Goal: Navigation & Orientation: Find specific page/section

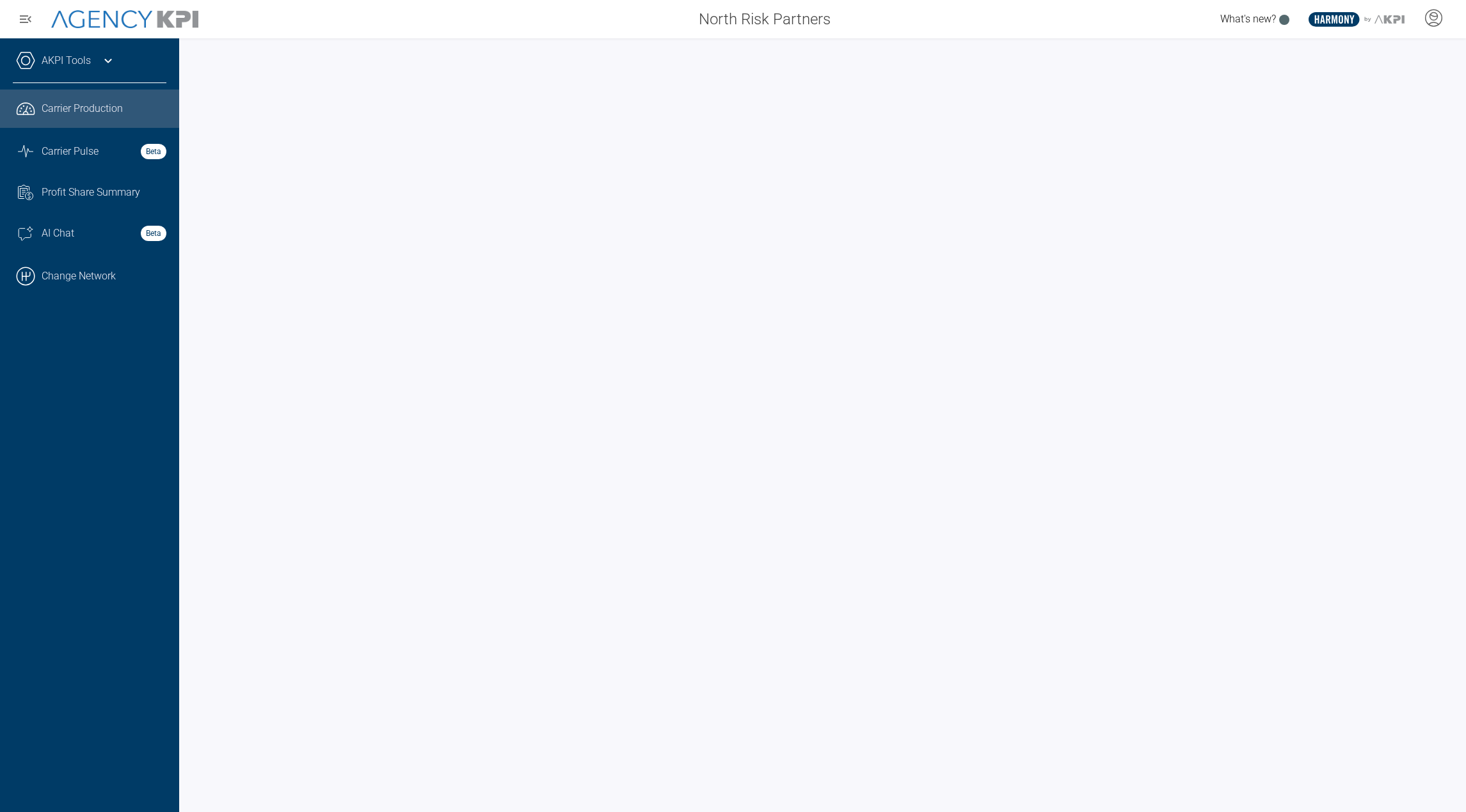
click at [95, 73] on div "AKPI Tools" at bounding box center [89, 66] width 153 height 32
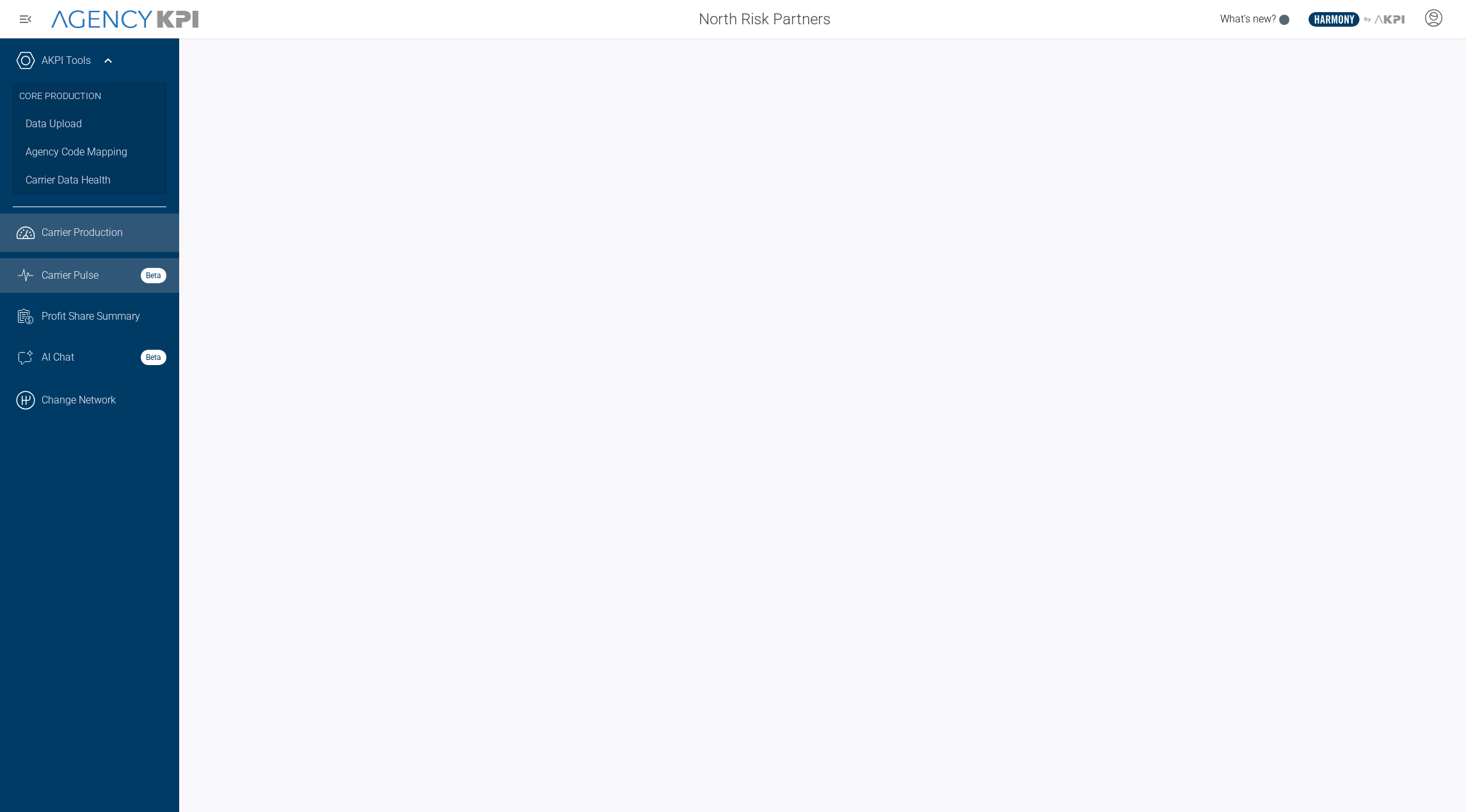
click at [75, 277] on span "Carrier Pulse" at bounding box center [70, 275] width 57 height 15
click at [88, 240] on span "Carrier Production" at bounding box center [83, 232] width 82 height 15
click at [87, 274] on span "Carrier Pulse" at bounding box center [70, 275] width 57 height 15
click at [1003, 29] on div "What's new? .st0{fill:#003B66;} .st1{fill:#FFFFFF;} .st2{fill:#949698;} Layer 1" at bounding box center [1153, 19] width 625 height 25
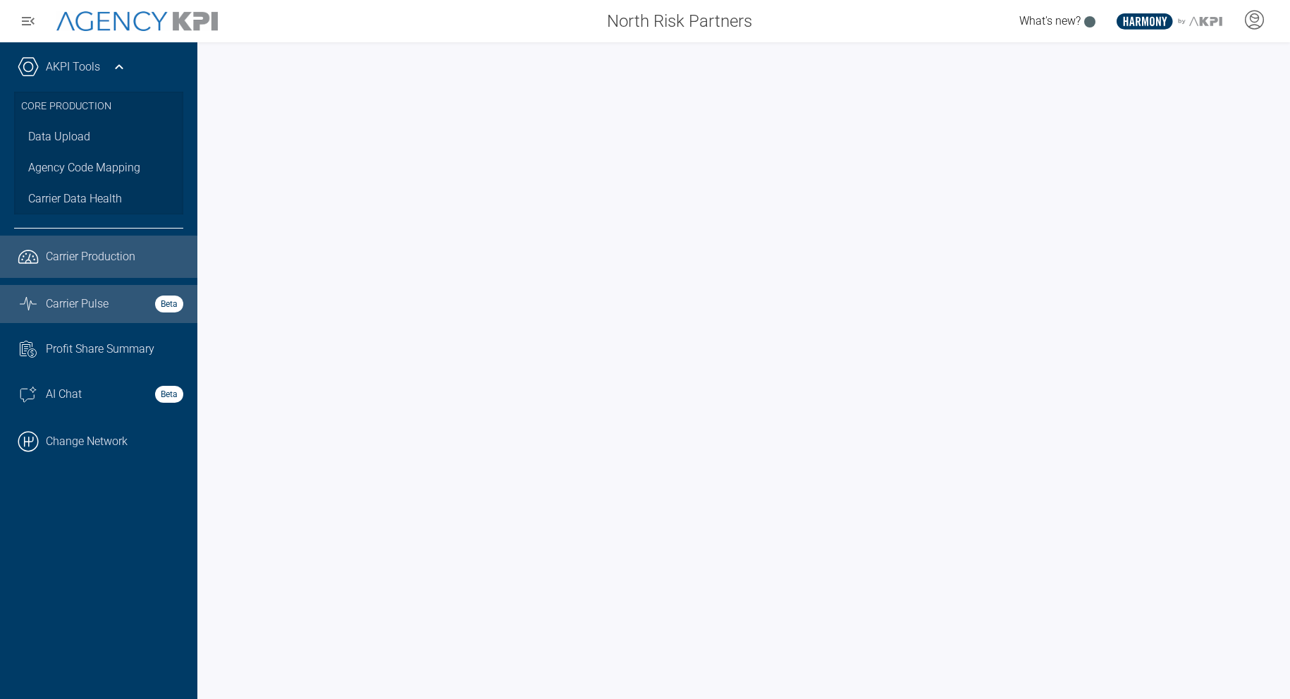
click at [66, 256] on span "Carrier Production" at bounding box center [91, 256] width 90 height 17
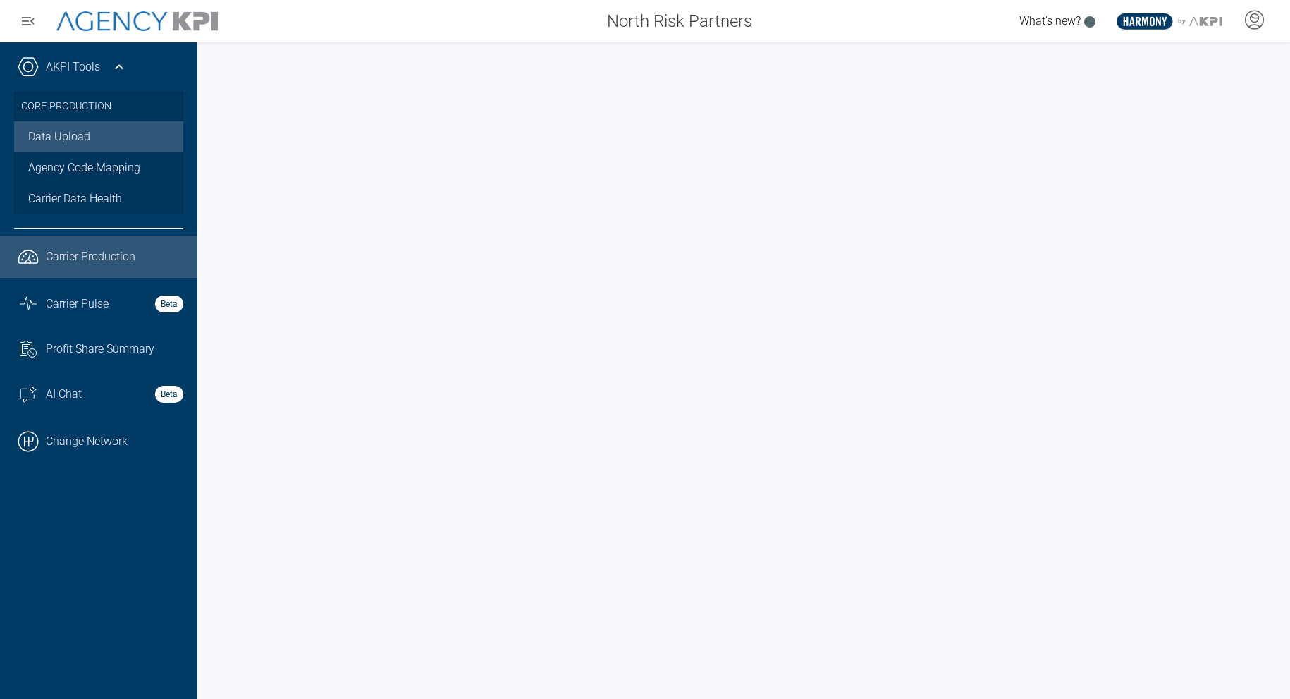
drag, startPoint x: 85, startPoint y: 142, endPoint x: 59, endPoint y: 130, distance: 28.1
click at [59, 130] on link "Data Upload" at bounding box center [98, 136] width 169 height 31
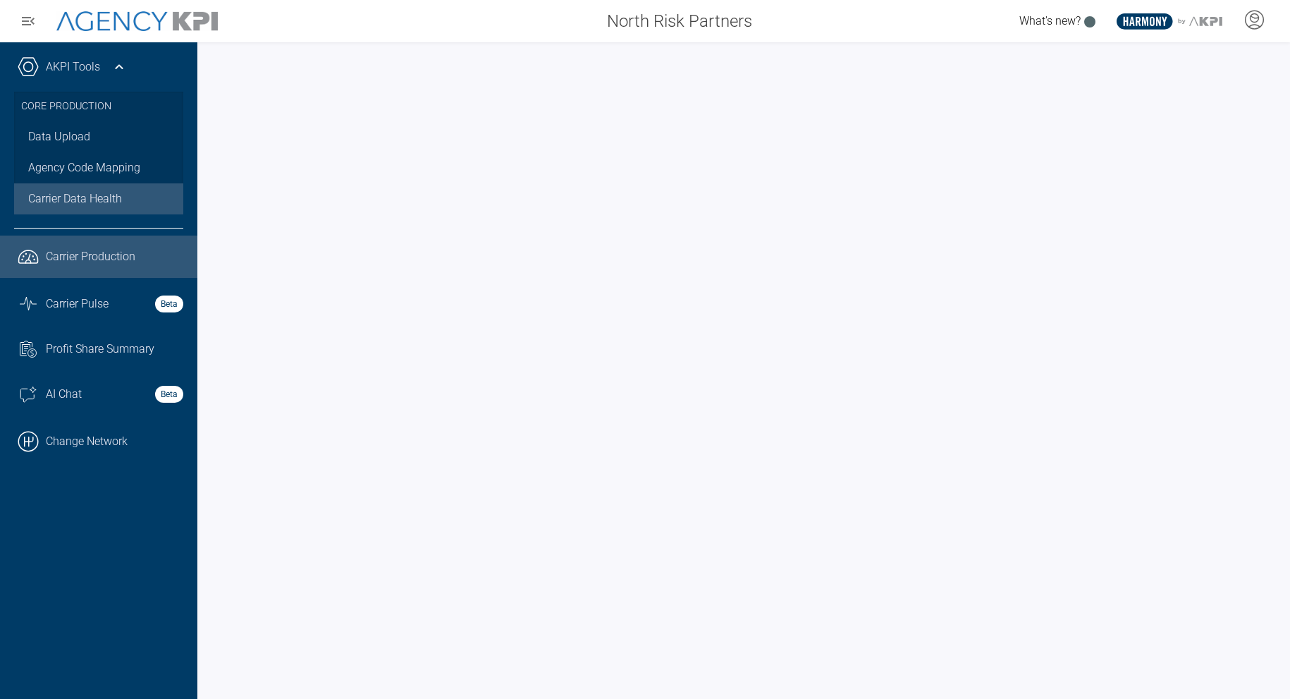
click at [75, 204] on span "Carrier Data Health" at bounding box center [75, 198] width 94 height 17
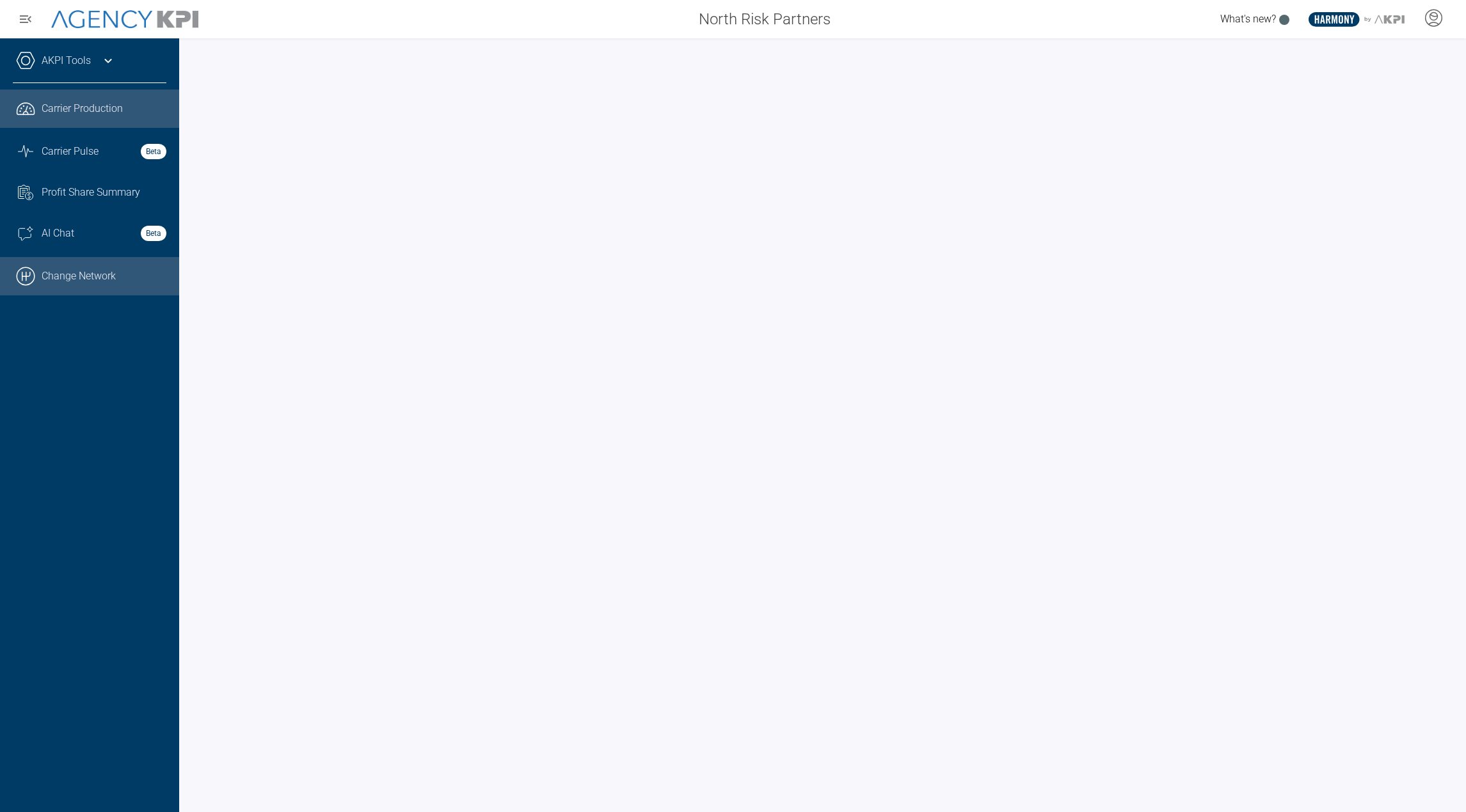
click at [57, 285] on link ".cls-1{fill:none;stroke:#000;stroke-linecap:round;stroke-linejoin:round;stroke-…" at bounding box center [89, 276] width 179 height 38
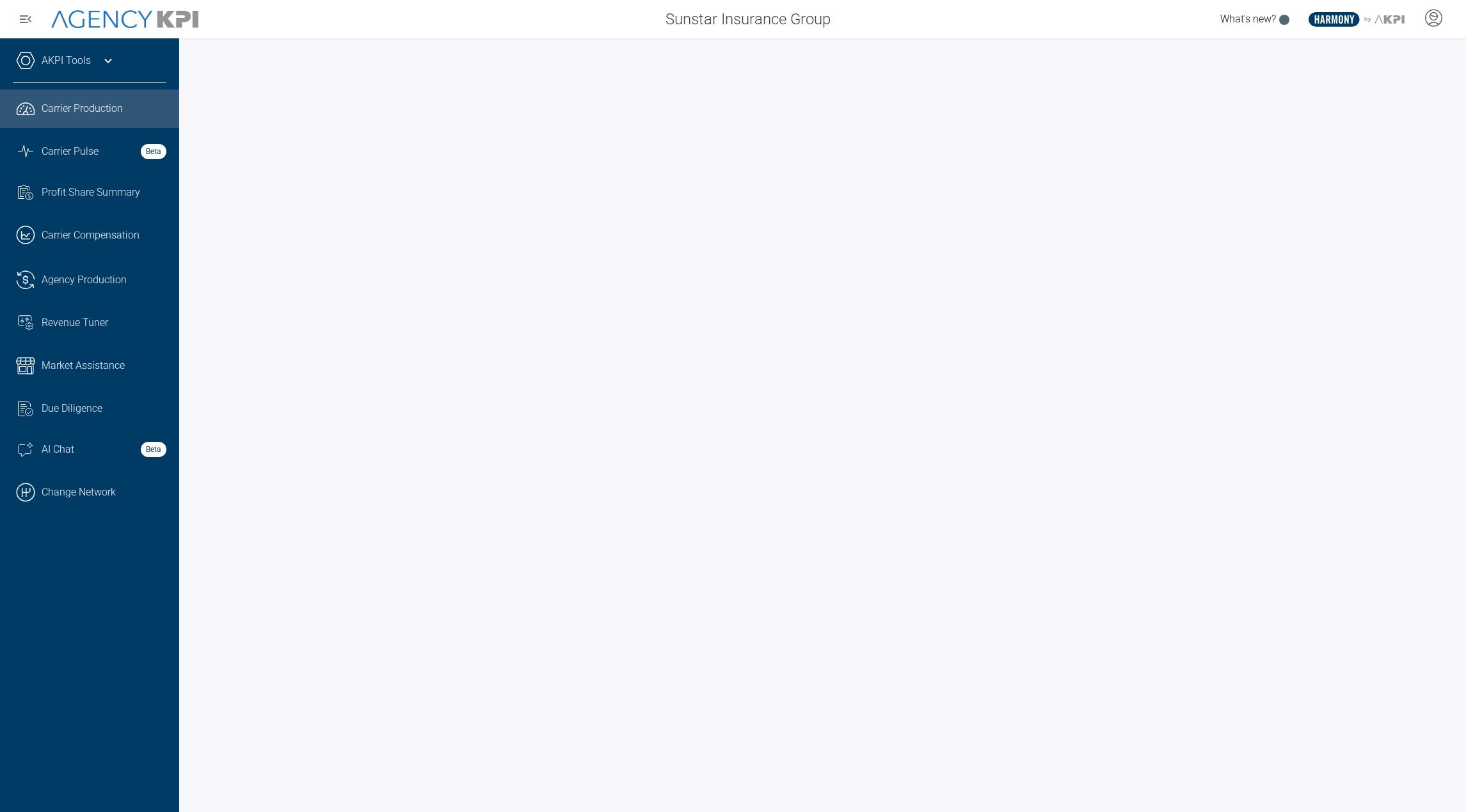
click at [68, 60] on link "AKPI Tools" at bounding box center [66, 61] width 49 height 15
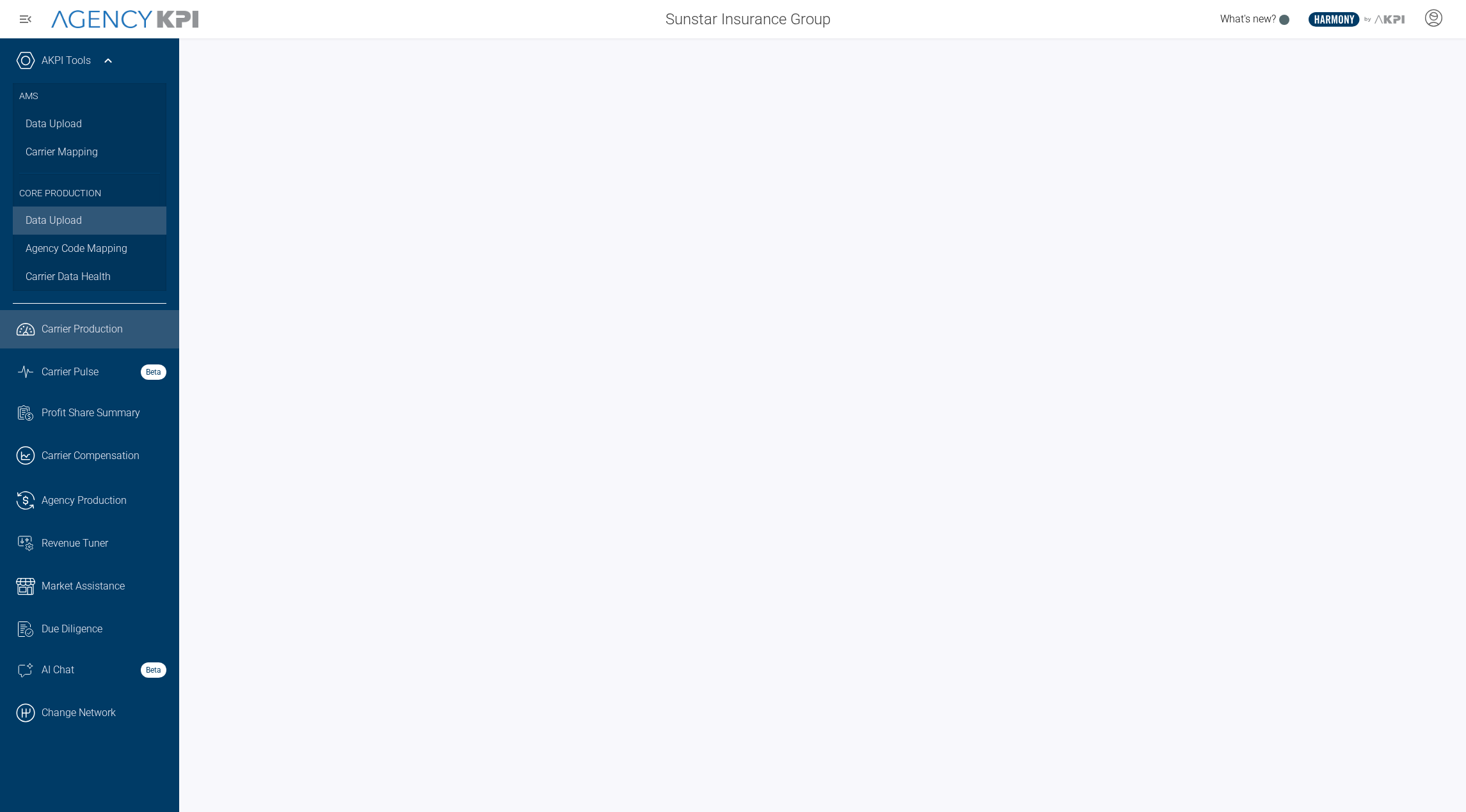
click at [59, 220] on link "Data Upload" at bounding box center [89, 220] width 153 height 28
click at [74, 62] on link "AKPI Tools" at bounding box center [66, 61] width 49 height 15
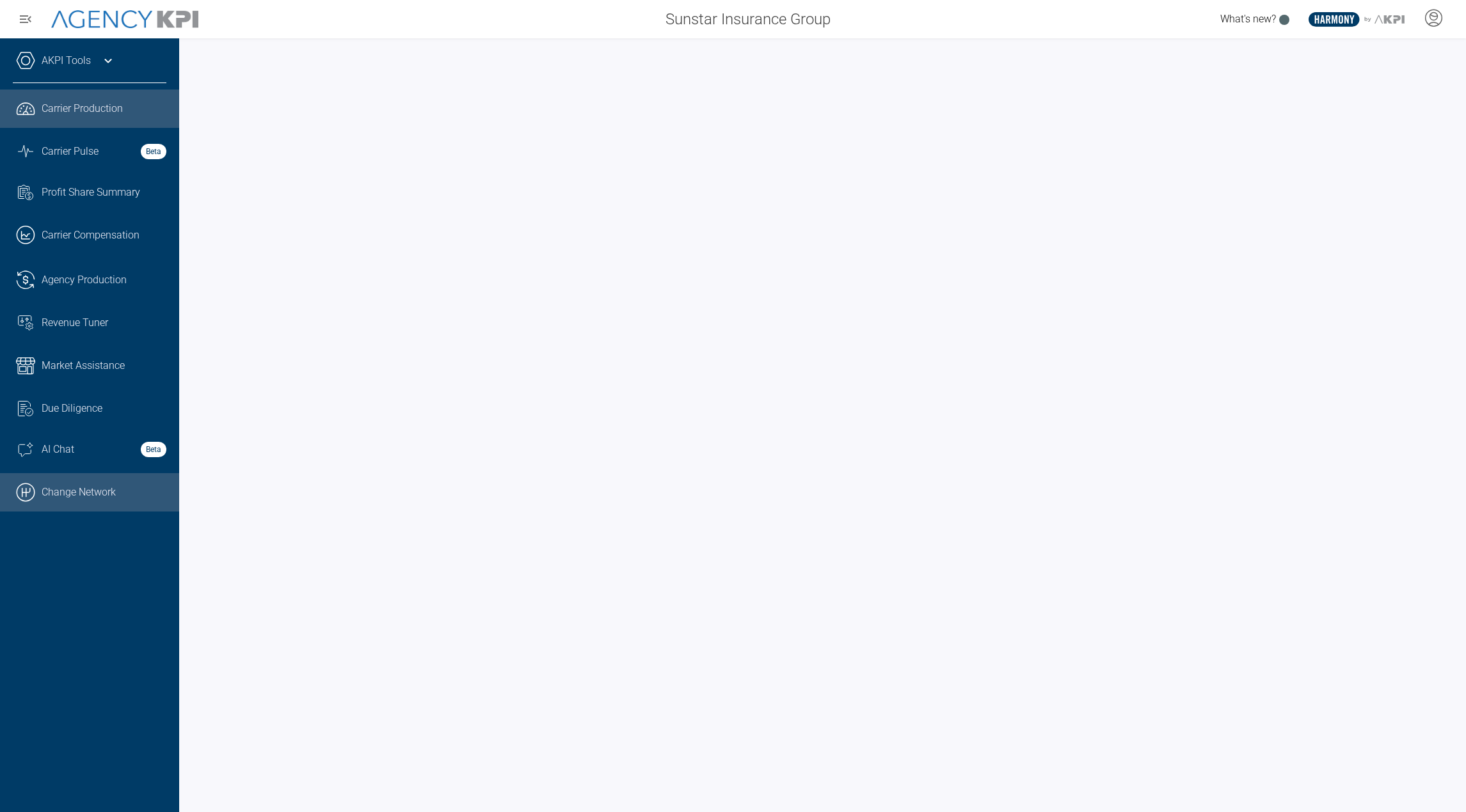
click at [77, 501] on link ".cls-1{fill:none;stroke:#000;stroke-linecap:round;stroke-linejoin:round;stroke-…" at bounding box center [89, 493] width 179 height 38
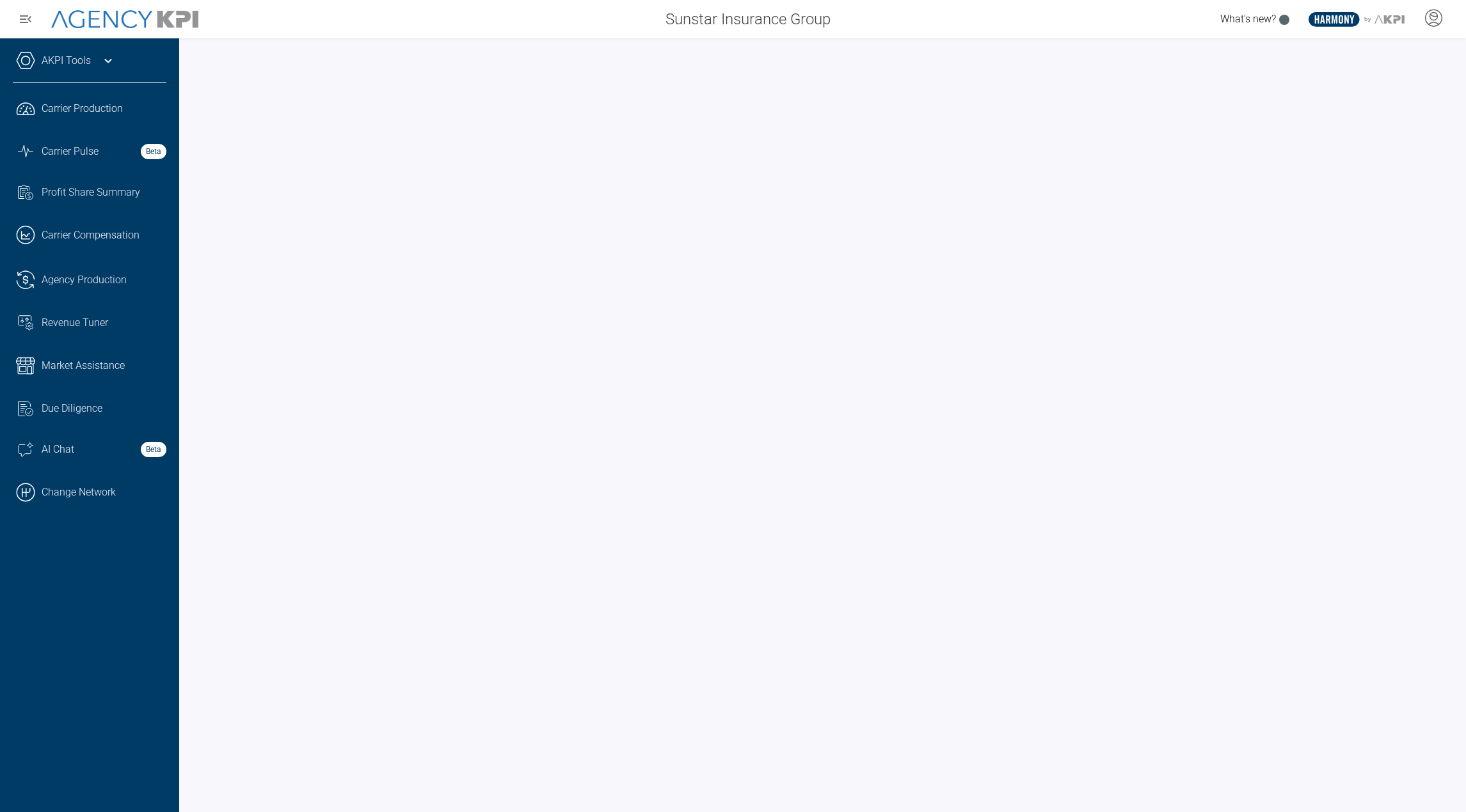
click at [106, 67] on icon at bounding box center [108, 61] width 15 height 15
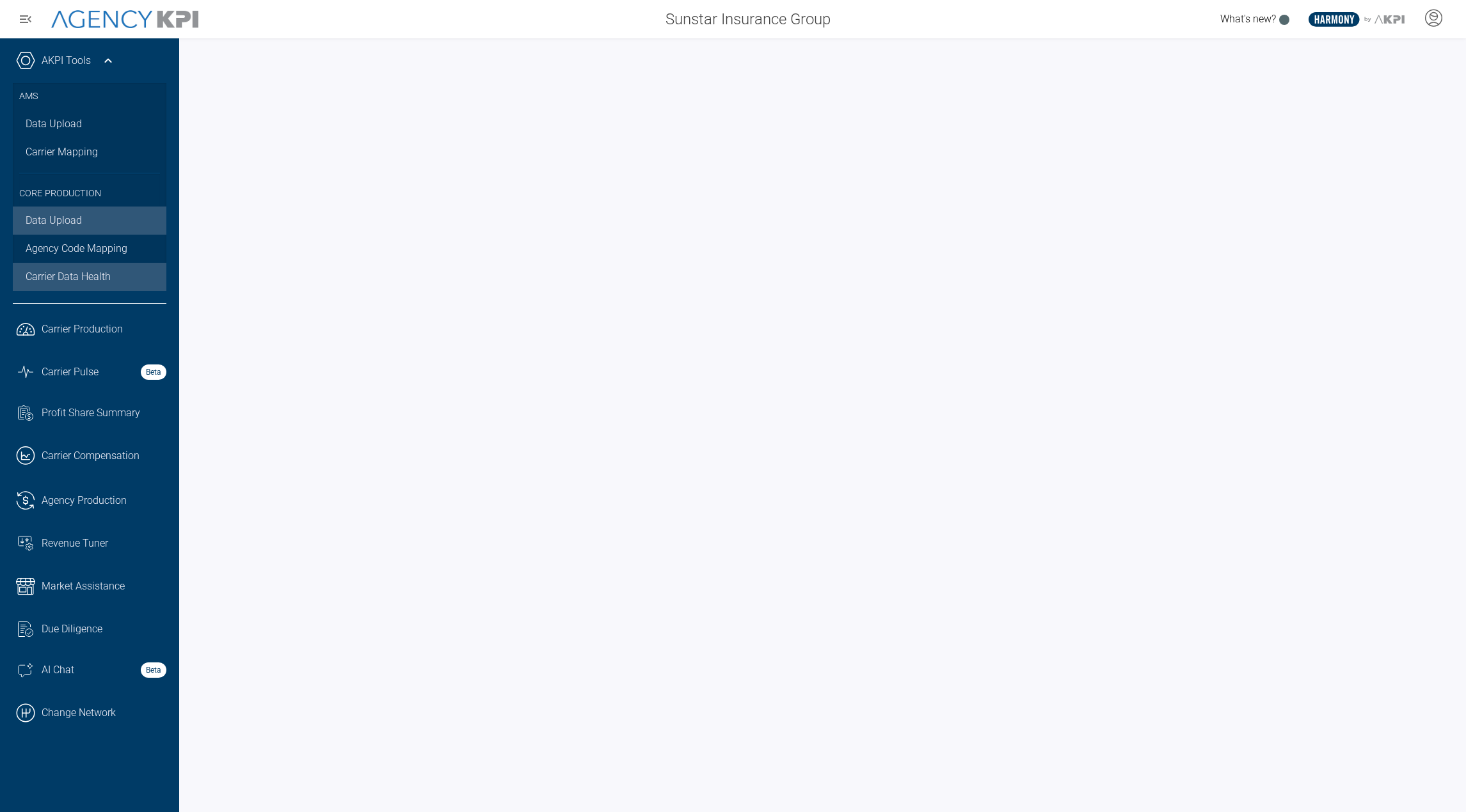
click at [49, 219] on link "Data Upload" at bounding box center [89, 220] width 153 height 28
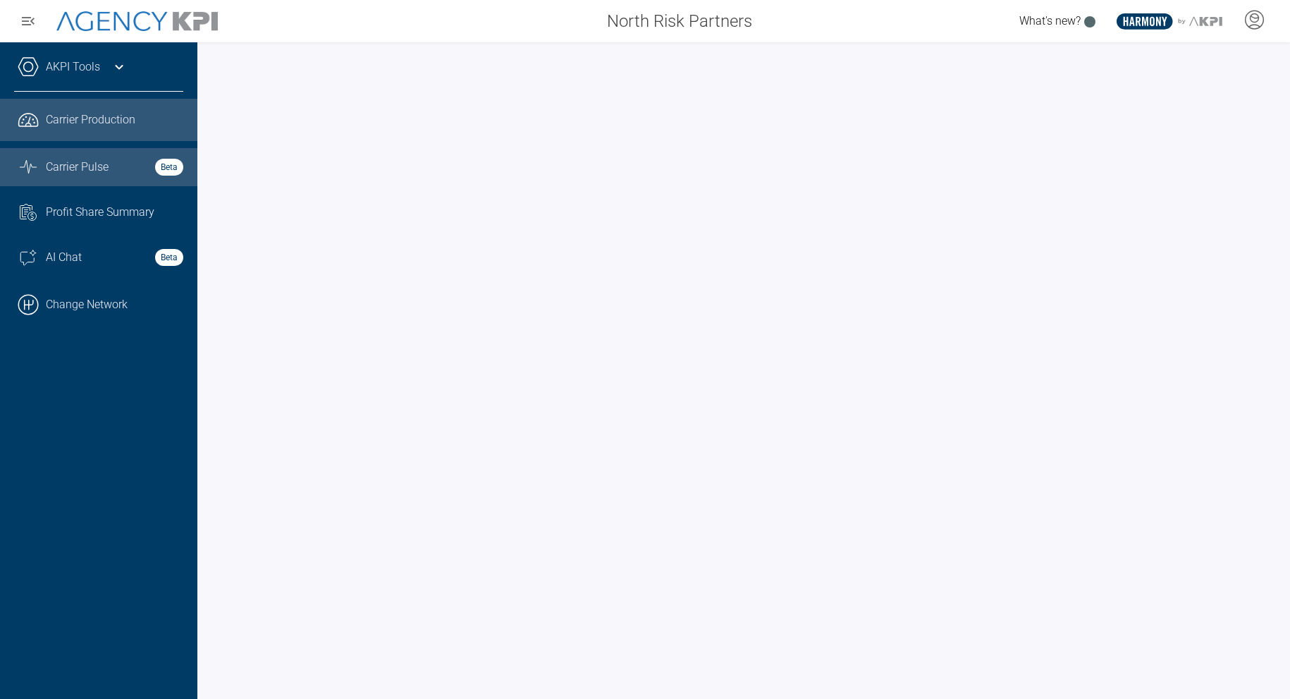
click at [75, 178] on link "Graph Stats Streamline Icon: [URL][DOMAIN_NAME] Carrier Pulse Beta" at bounding box center [98, 167] width 197 height 38
